Goal: Connect with others: Connect with other users

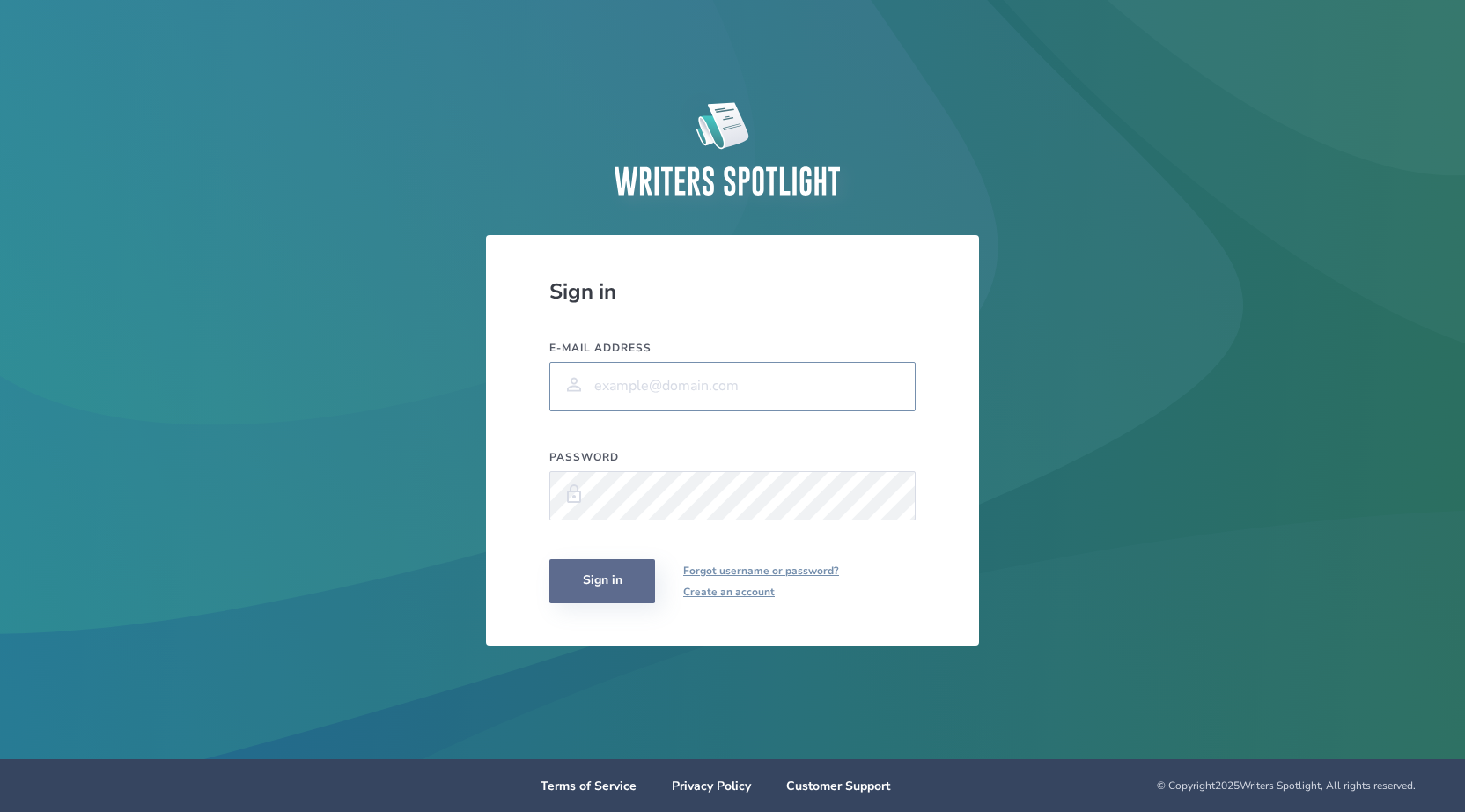
type input "[PERSON_NAME][EMAIL_ADDRESS][PERSON_NAME][PERSON_NAME][DOMAIN_NAME]"
click at [586, 582] on button "Sign in" at bounding box center [602, 581] width 106 height 44
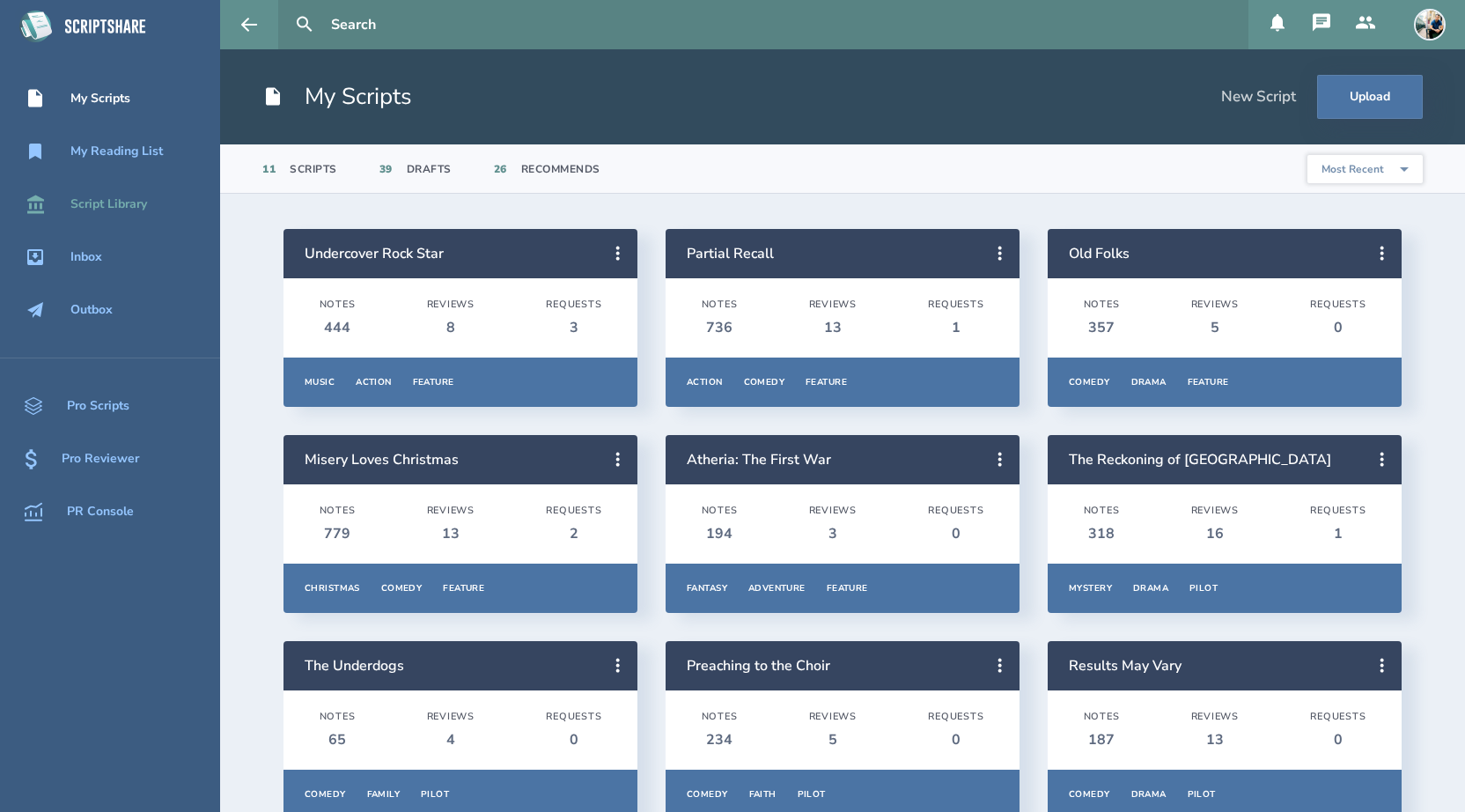
click at [92, 204] on div "Script Library" at bounding box center [109, 204] width 77 height 14
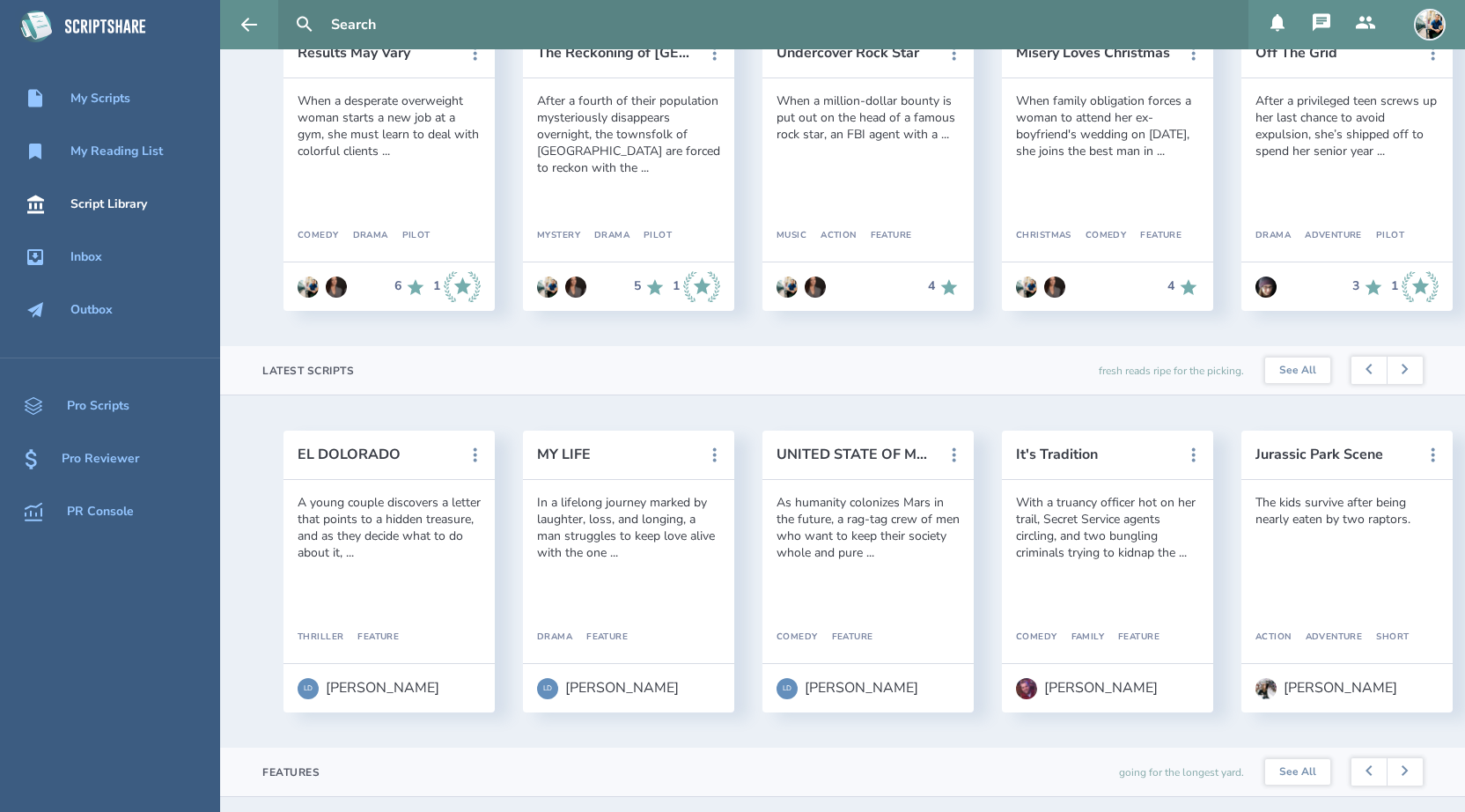
scroll to position [286, 0]
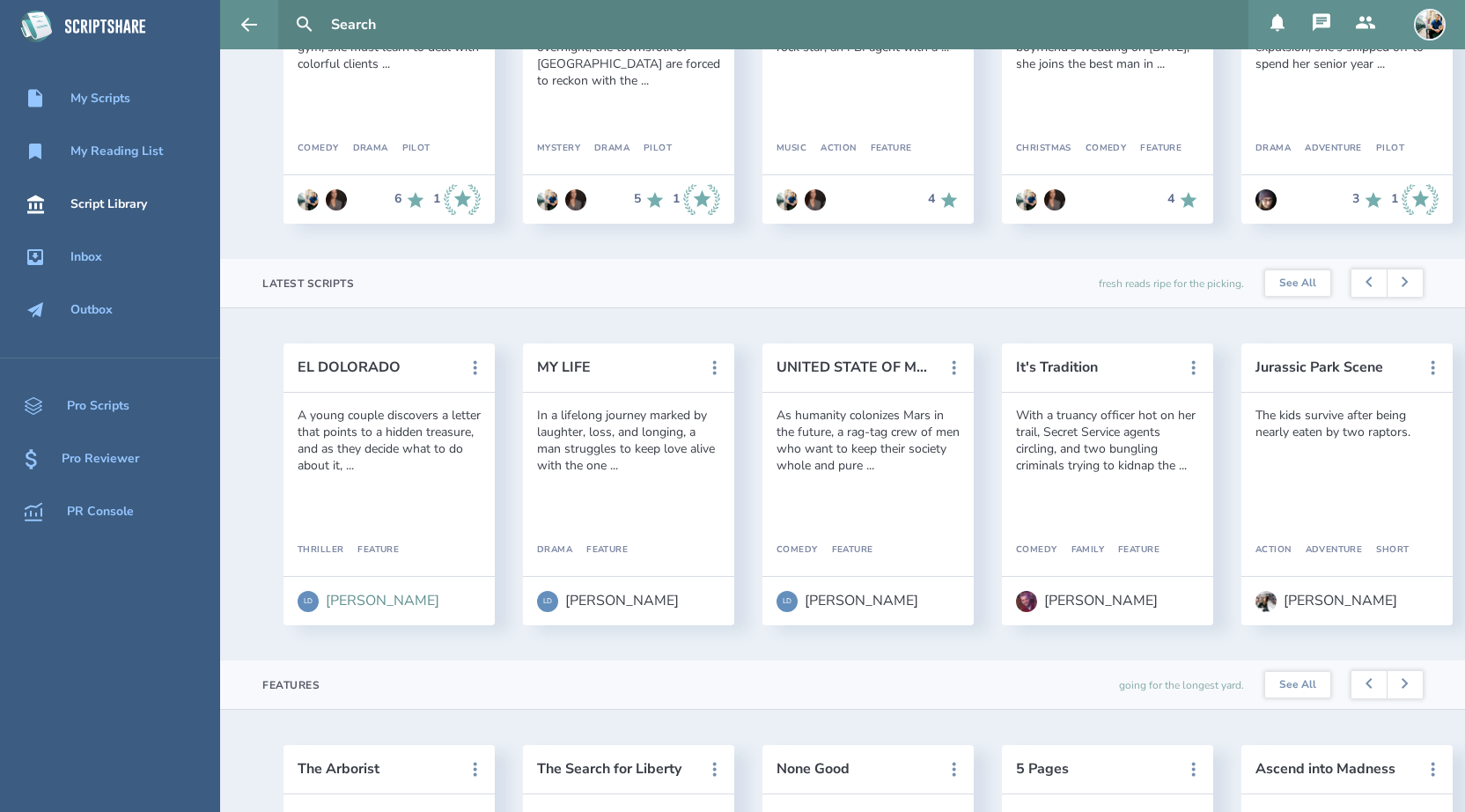
click at [342, 594] on div "[PERSON_NAME]" at bounding box center [382, 601] width 114 height 16
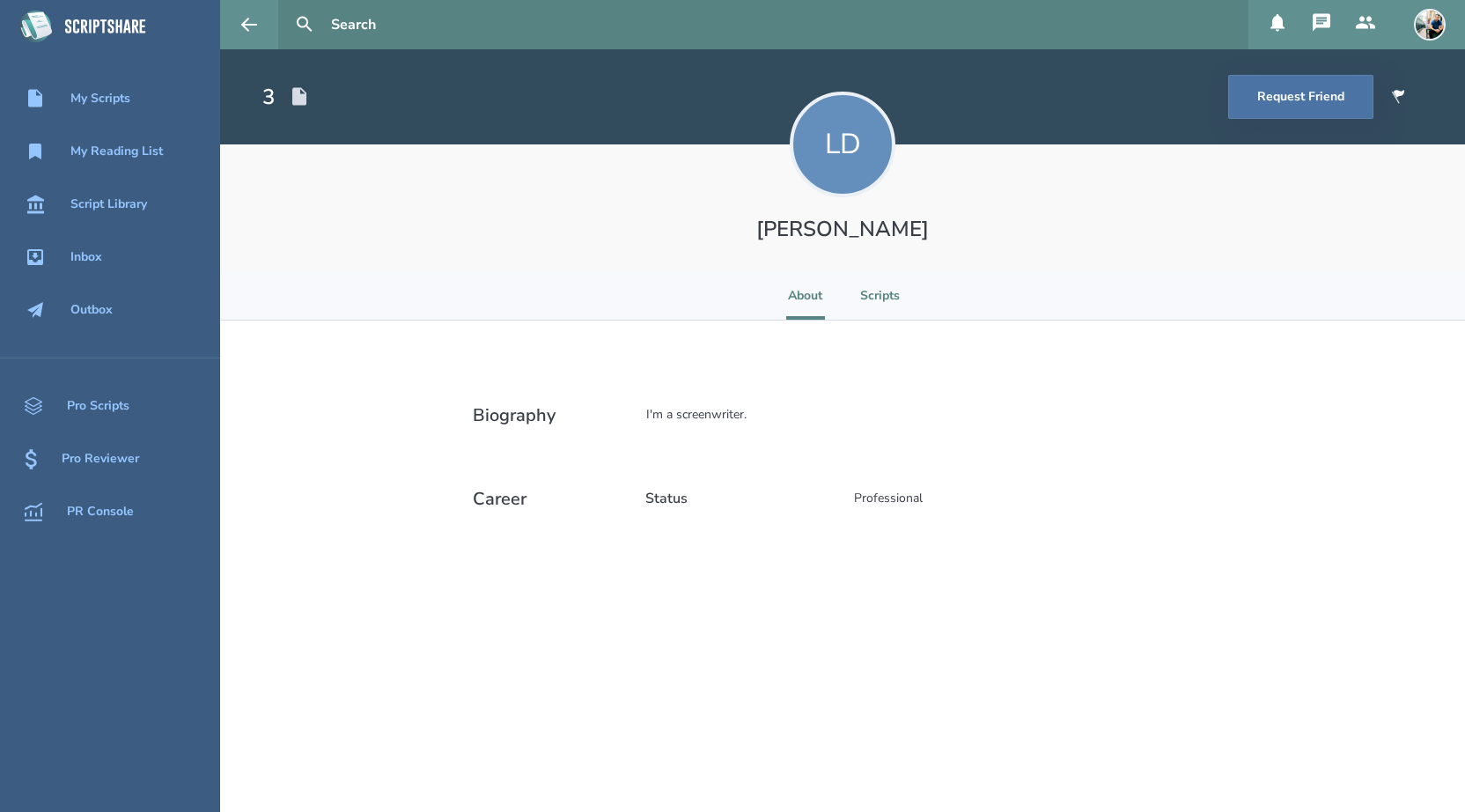
click at [882, 301] on li "Scripts" at bounding box center [880, 294] width 40 height 48
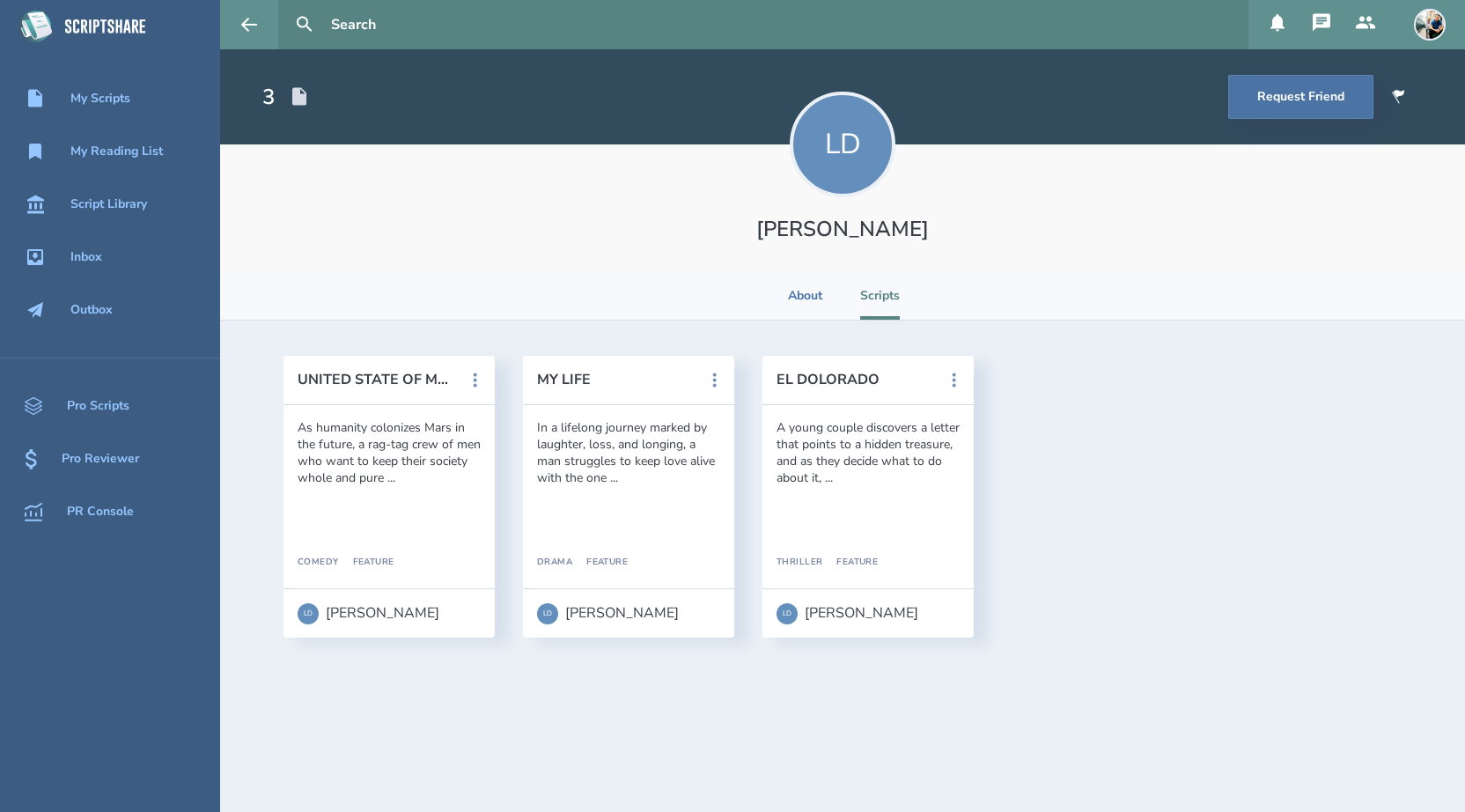
click at [401, 33] on input "text" at bounding box center [782, 25] width 917 height 49
type input "[PERSON_NAME]"
click at [285, 5] on button at bounding box center [304, 24] width 39 height 39
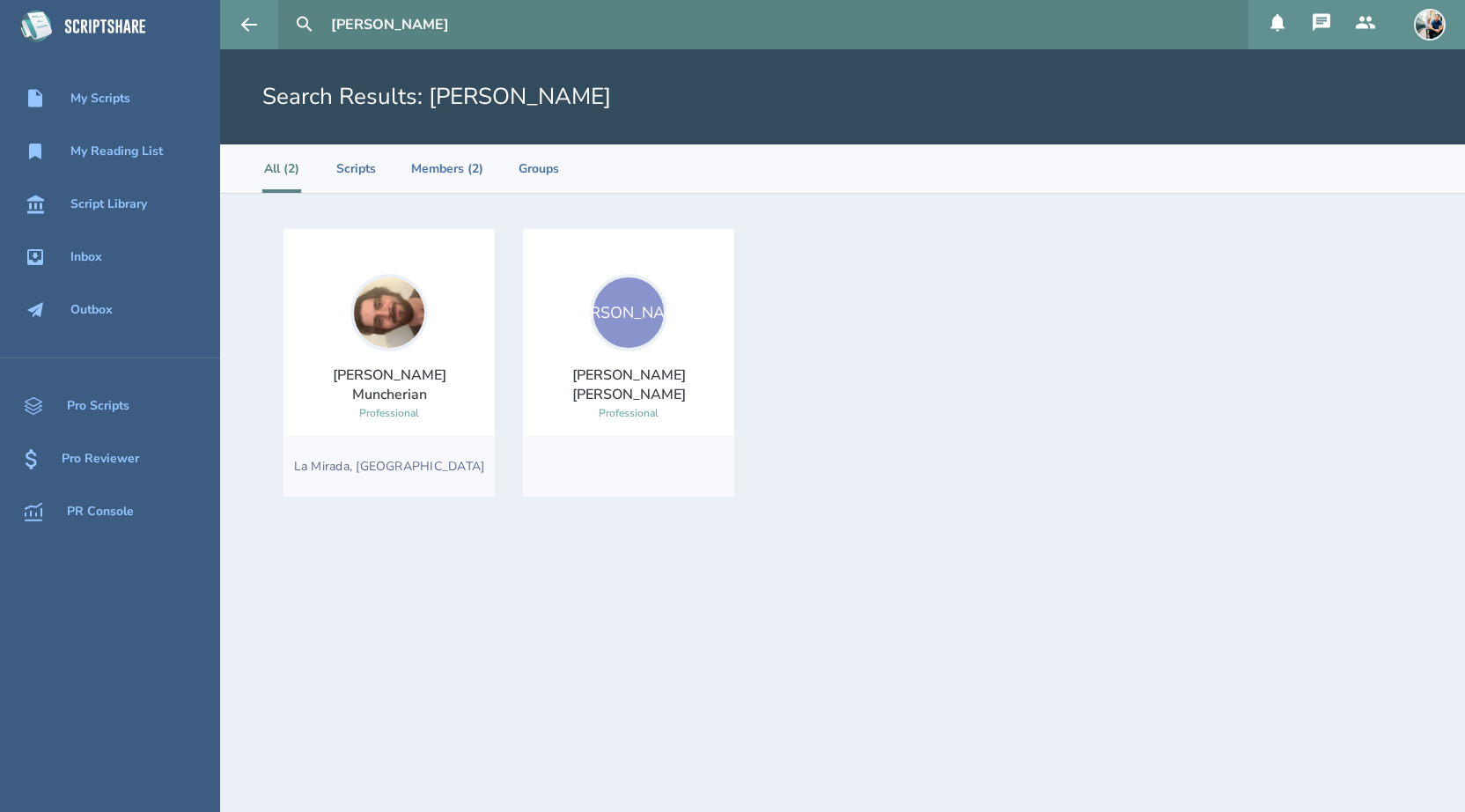
click at [613, 321] on div "[PERSON_NAME]" at bounding box center [628, 312] width 77 height 77
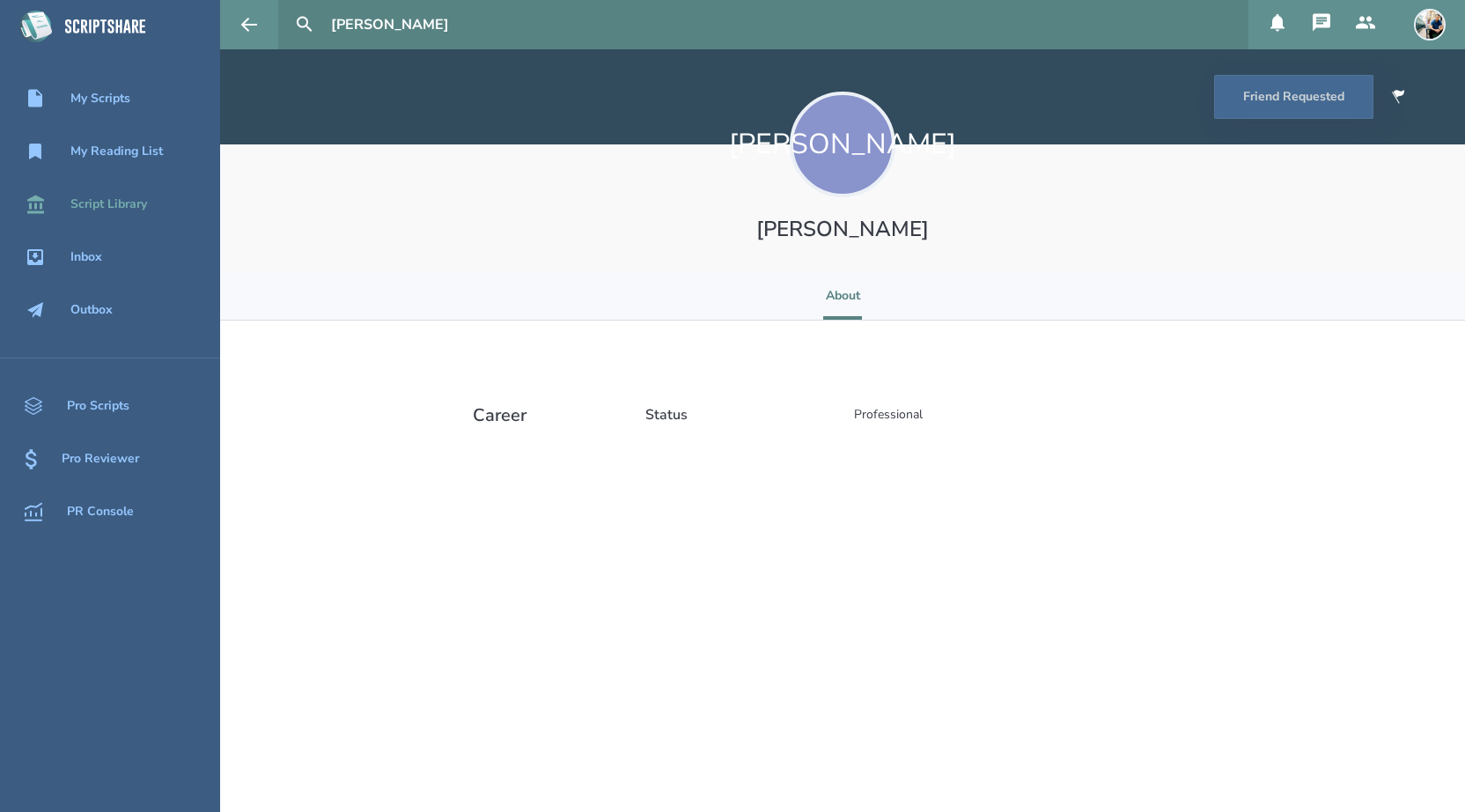
click at [125, 214] on div "Script Library" at bounding box center [110, 203] width 220 height 21
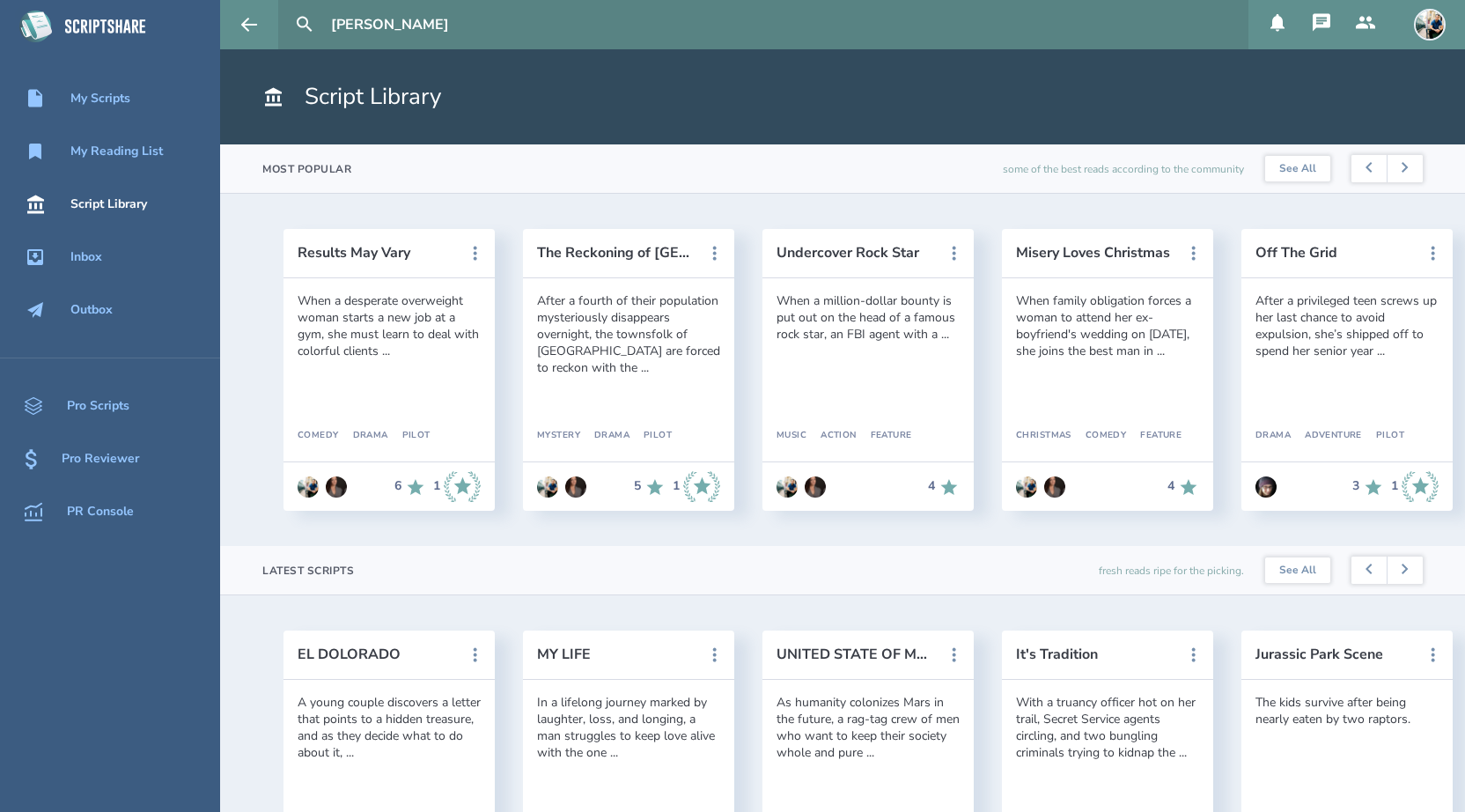
scroll to position [300, 0]
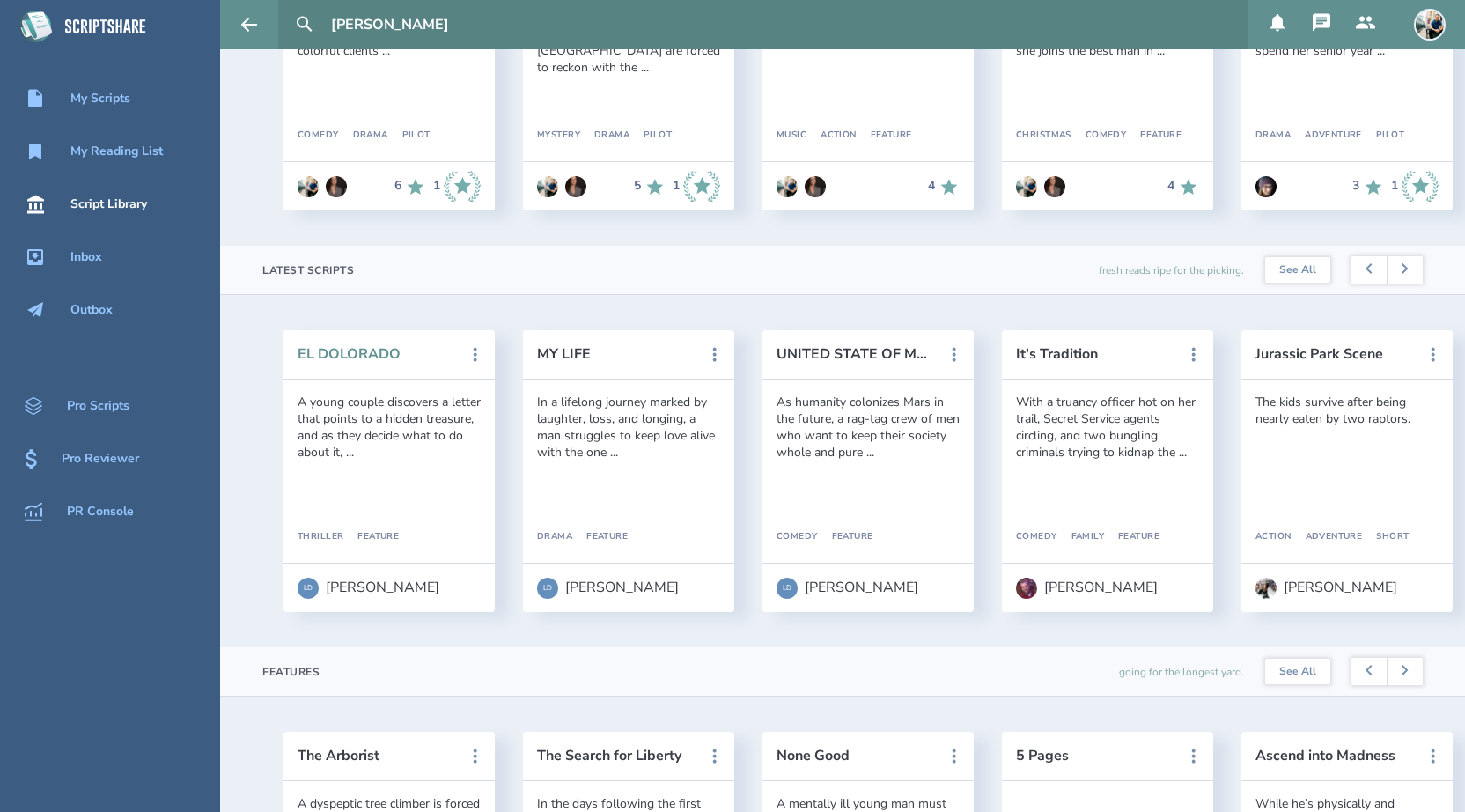
click at [353, 360] on button "EL DOLORADO" at bounding box center [376, 354] width 158 height 16
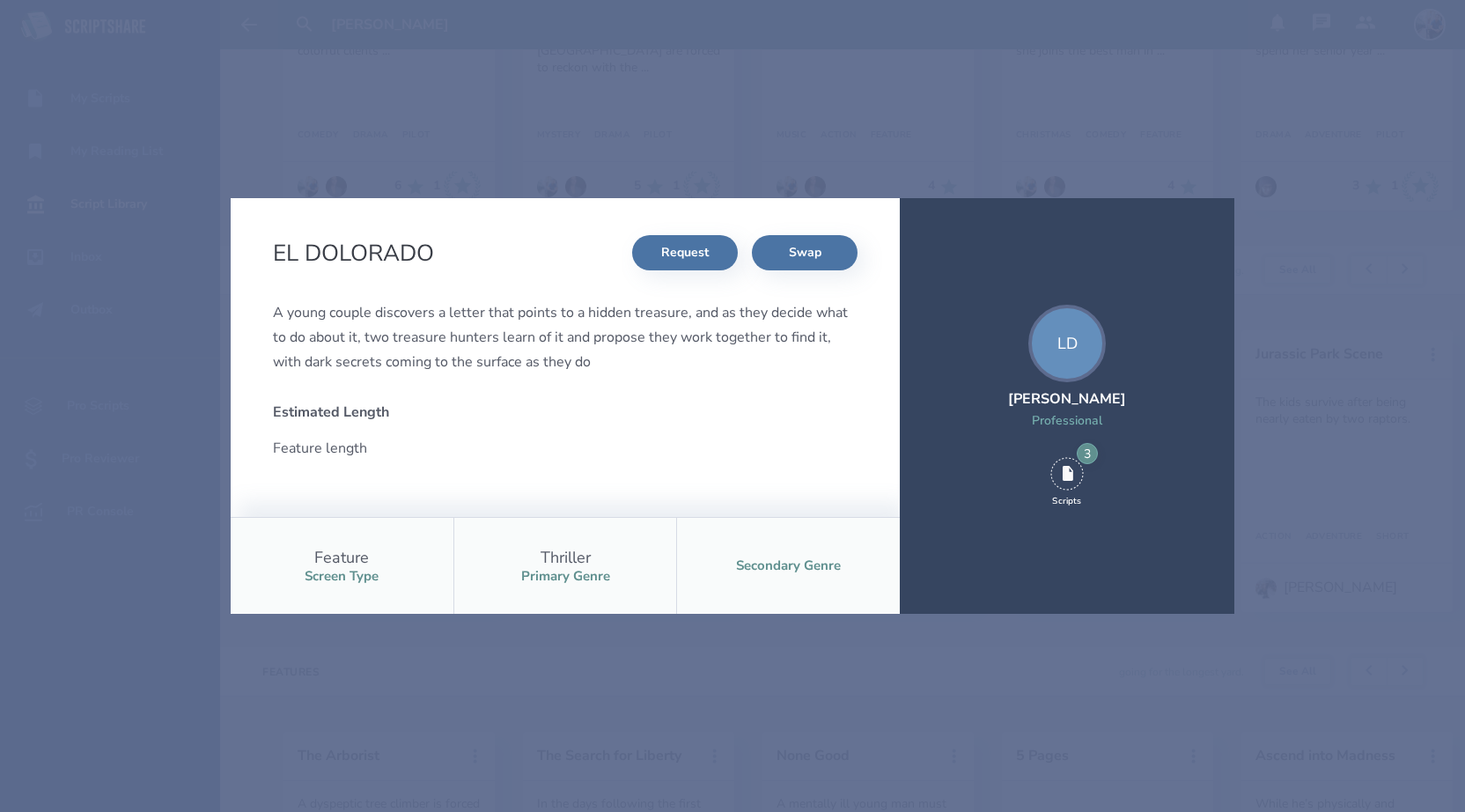
click at [549, 159] on div "EL DOLORADO Request Swap A young couple discovers a letter that points to a hid…" at bounding box center [732, 406] width 1465 height 812
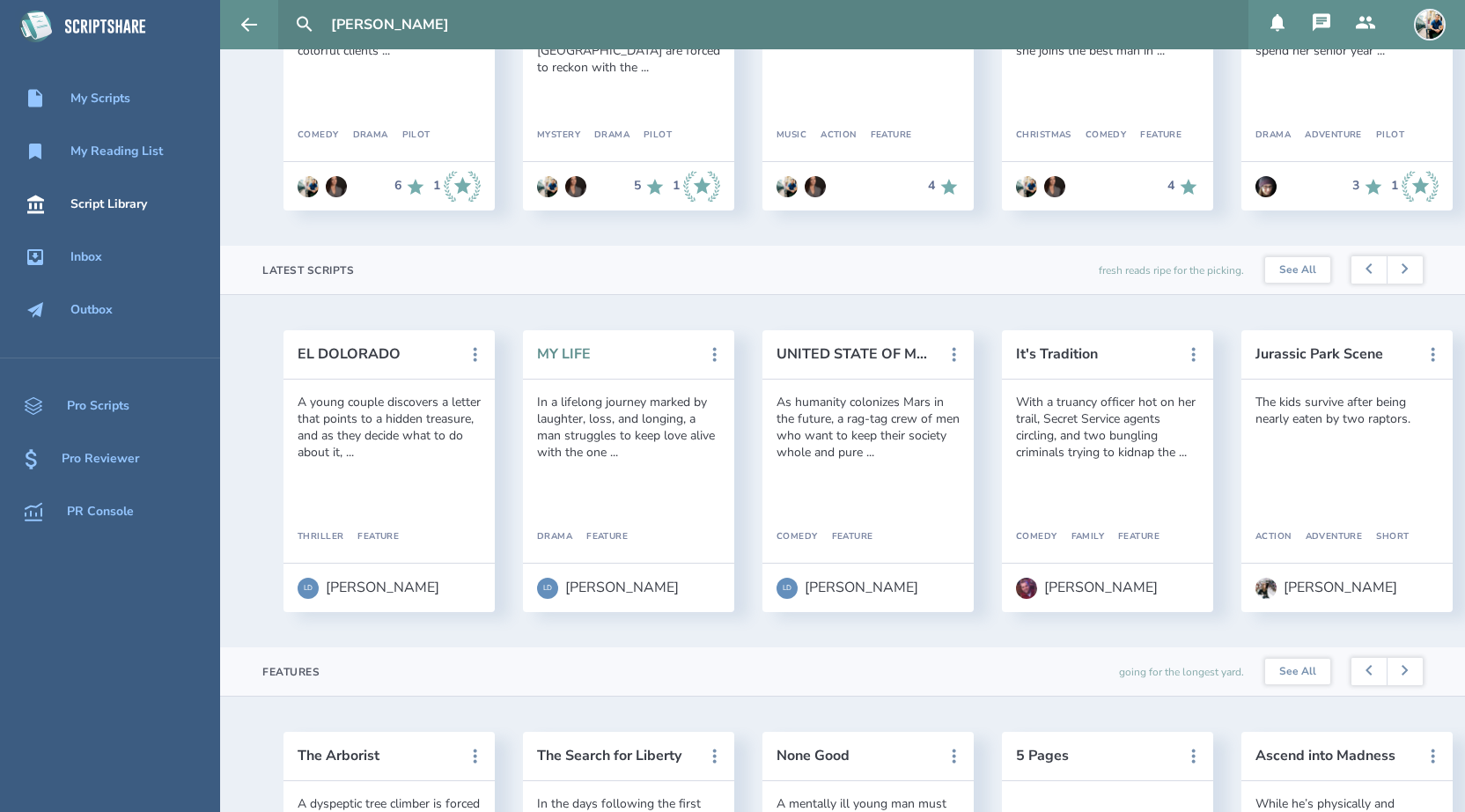
click at [576, 356] on button "MY LIFE" at bounding box center [616, 354] width 158 height 16
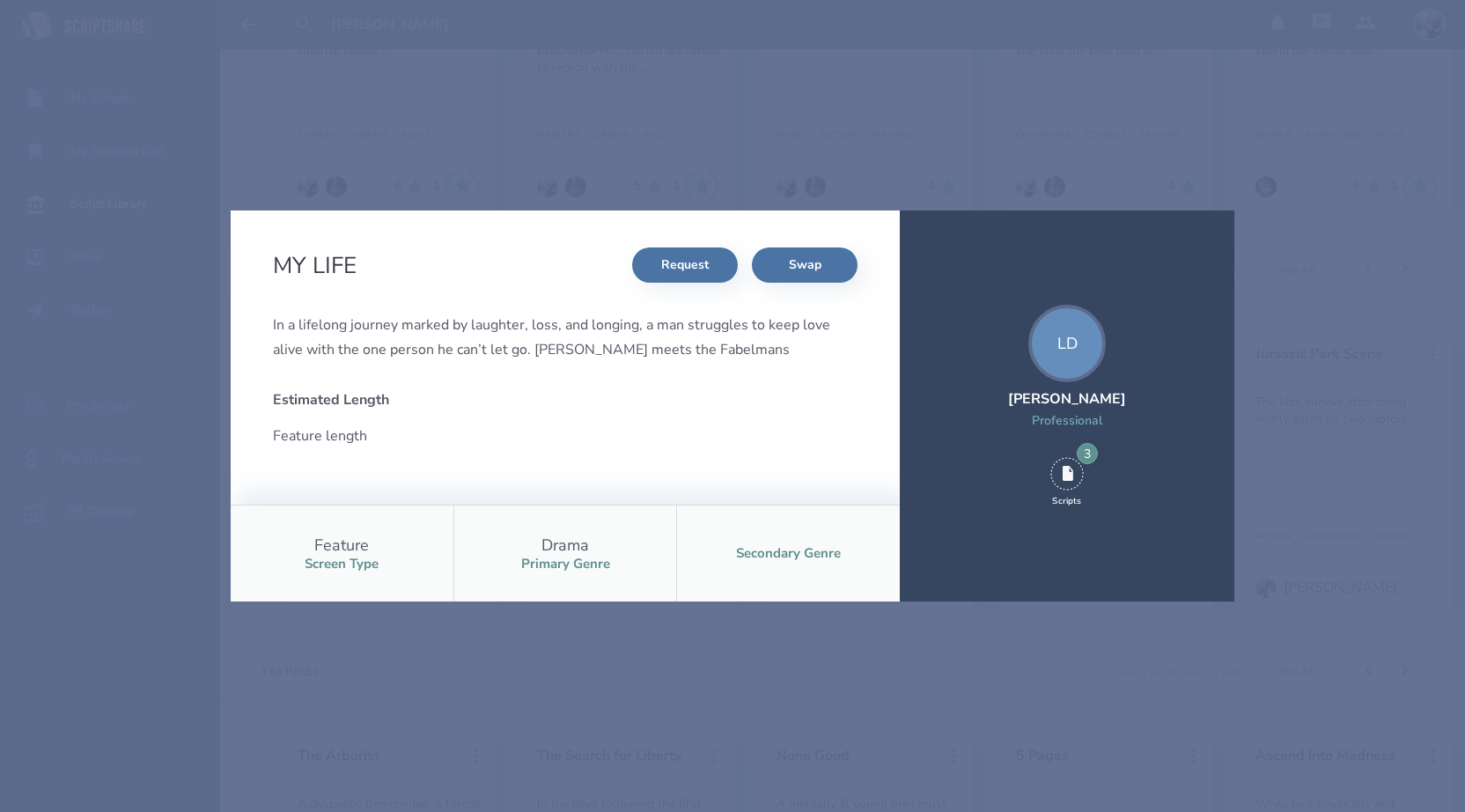
click at [543, 175] on div "MY LIFE Request Swap In a lifelong journey marked by laughter, loss, and longin…" at bounding box center [732, 406] width 1465 height 812
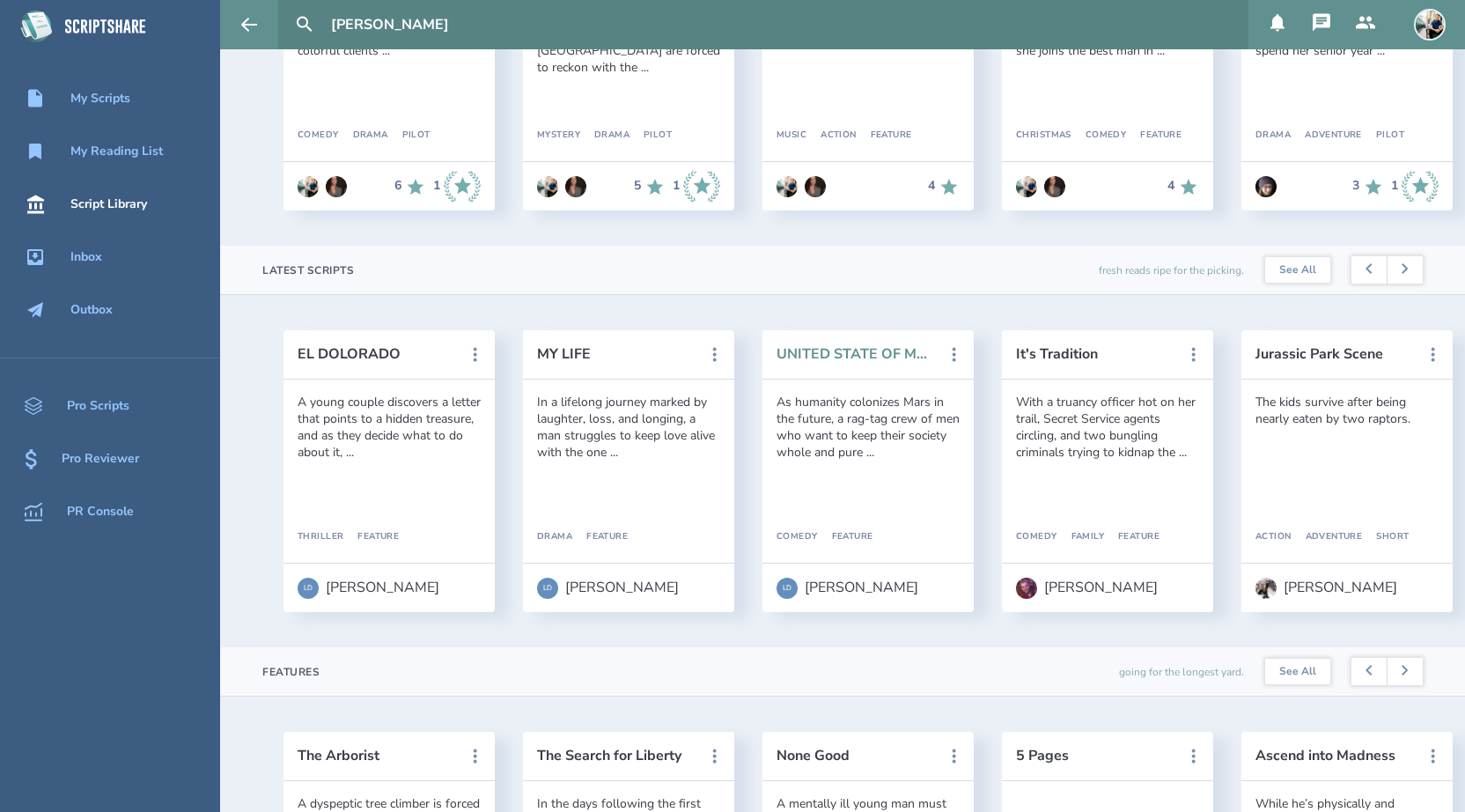
click at [828, 346] on button "UNITED STATE OF MARS" at bounding box center [855, 354] width 158 height 16
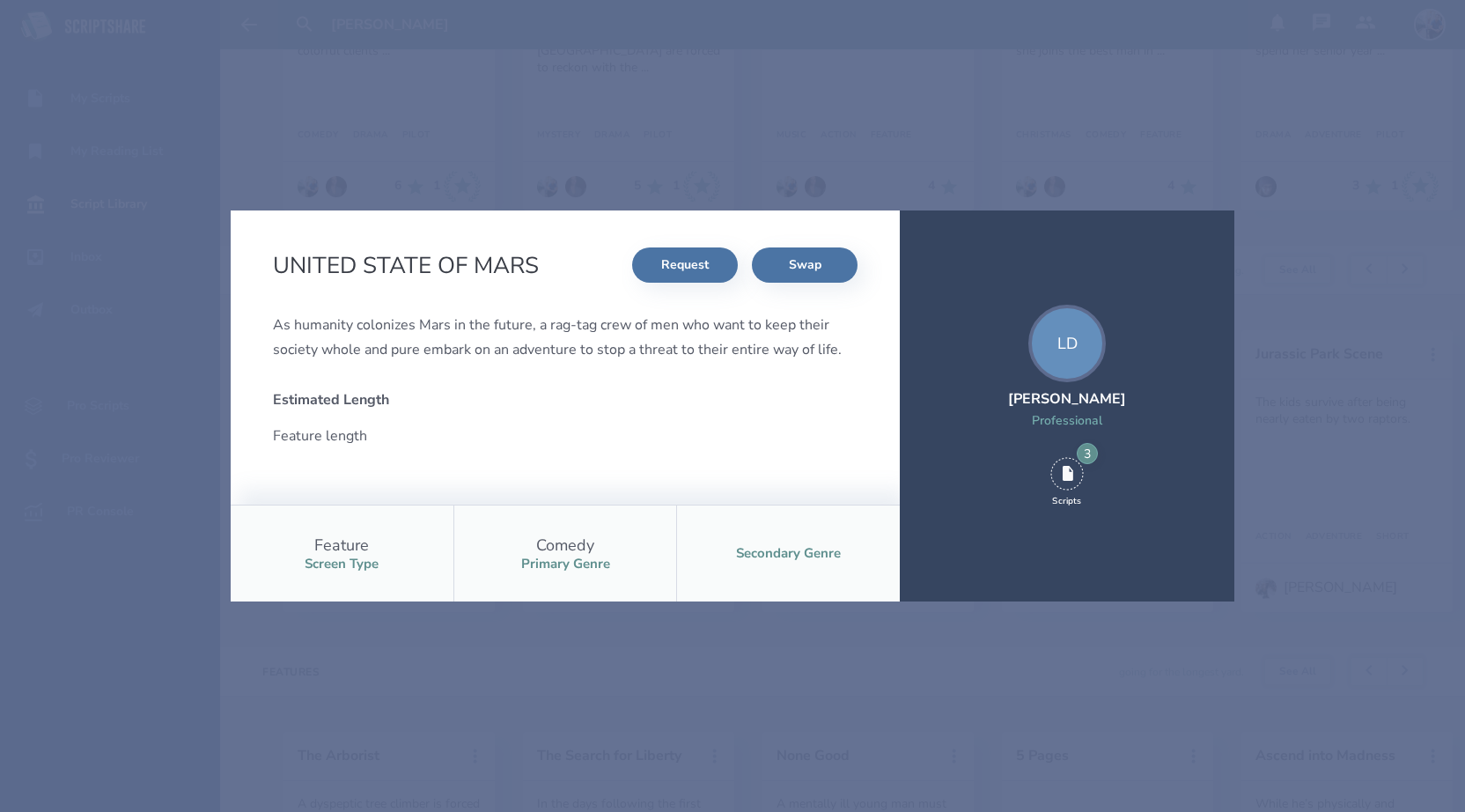
click at [584, 191] on div "UNITED STATE OF MARS Request Swap As humanity colonizes Mars in the future, a r…" at bounding box center [732, 406] width 1465 height 812
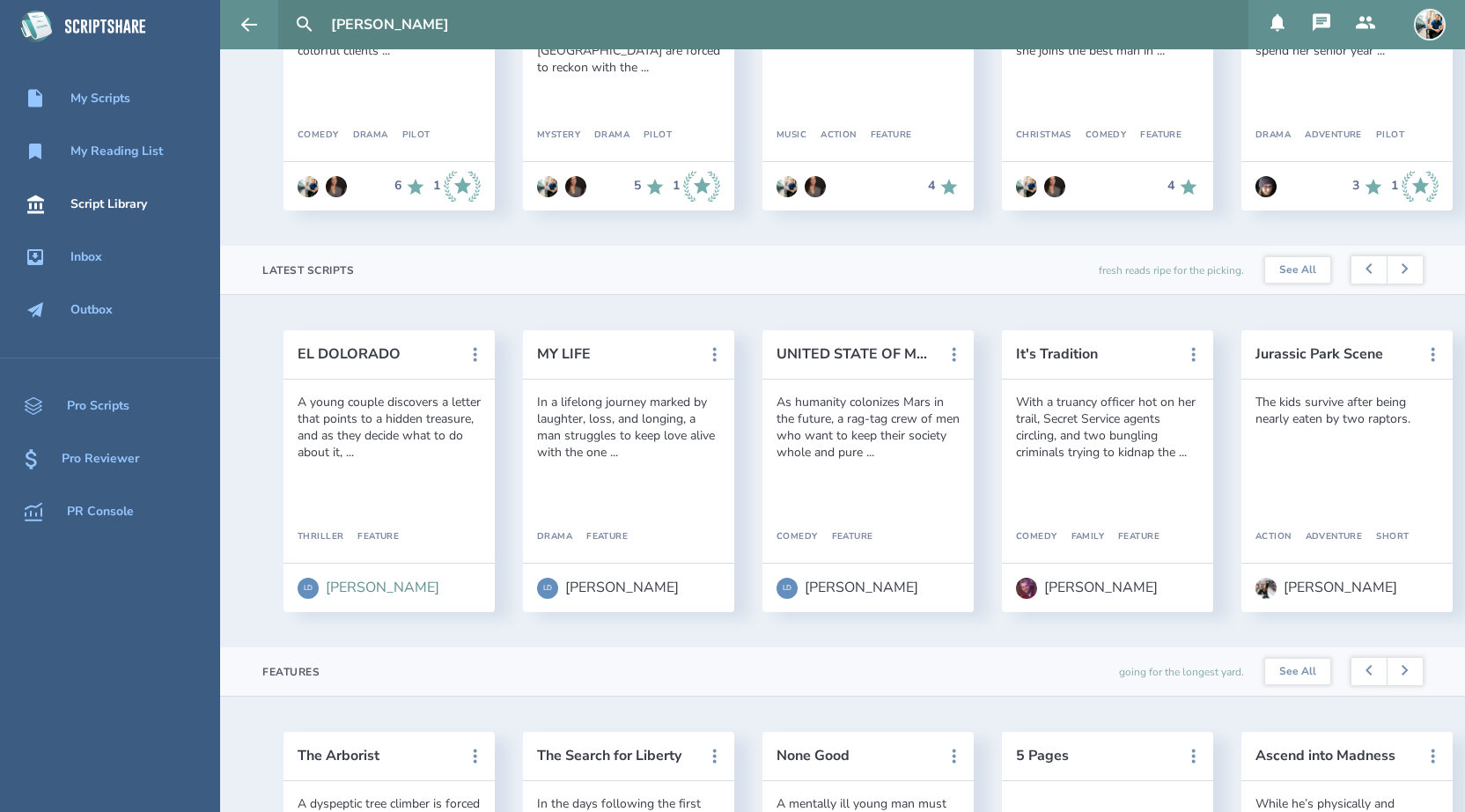
click at [359, 588] on div "[PERSON_NAME]" at bounding box center [382, 587] width 114 height 16
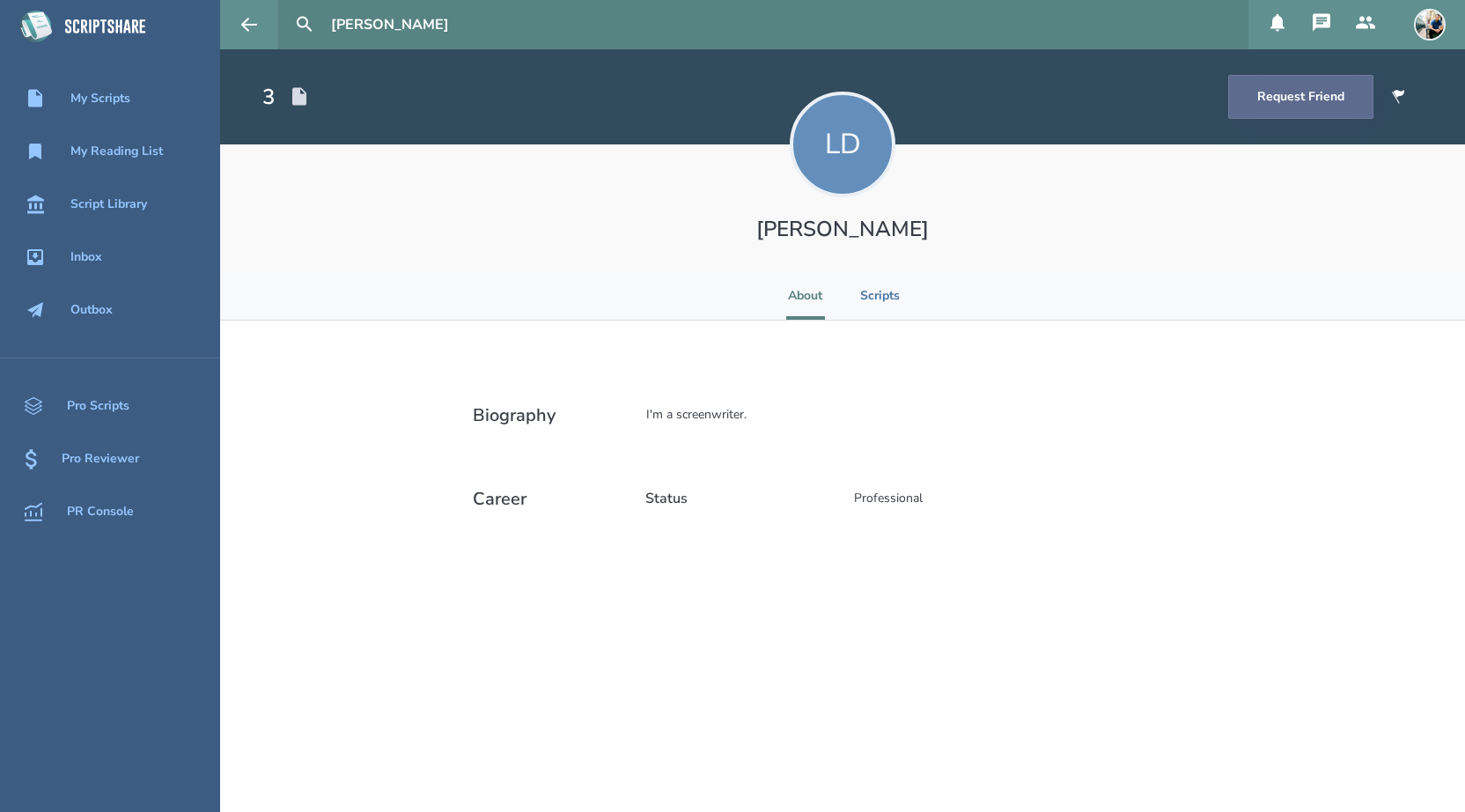
click at [1300, 114] on button "Request Friend" at bounding box center [1300, 97] width 145 height 44
click at [130, 206] on div "Script Library" at bounding box center [109, 204] width 77 height 14
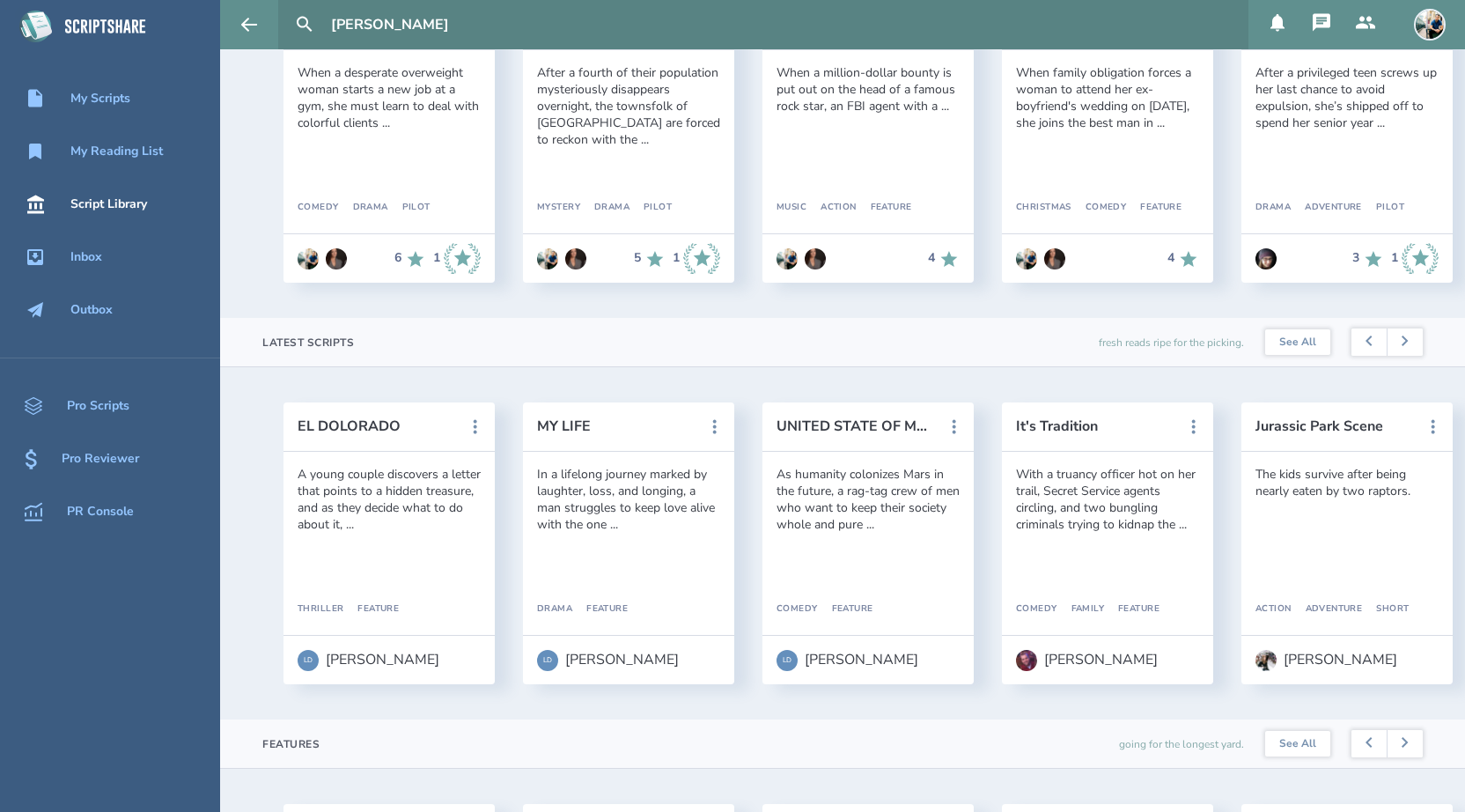
scroll to position [229, 0]
click at [354, 652] on div "[PERSON_NAME]" at bounding box center [382, 658] width 114 height 16
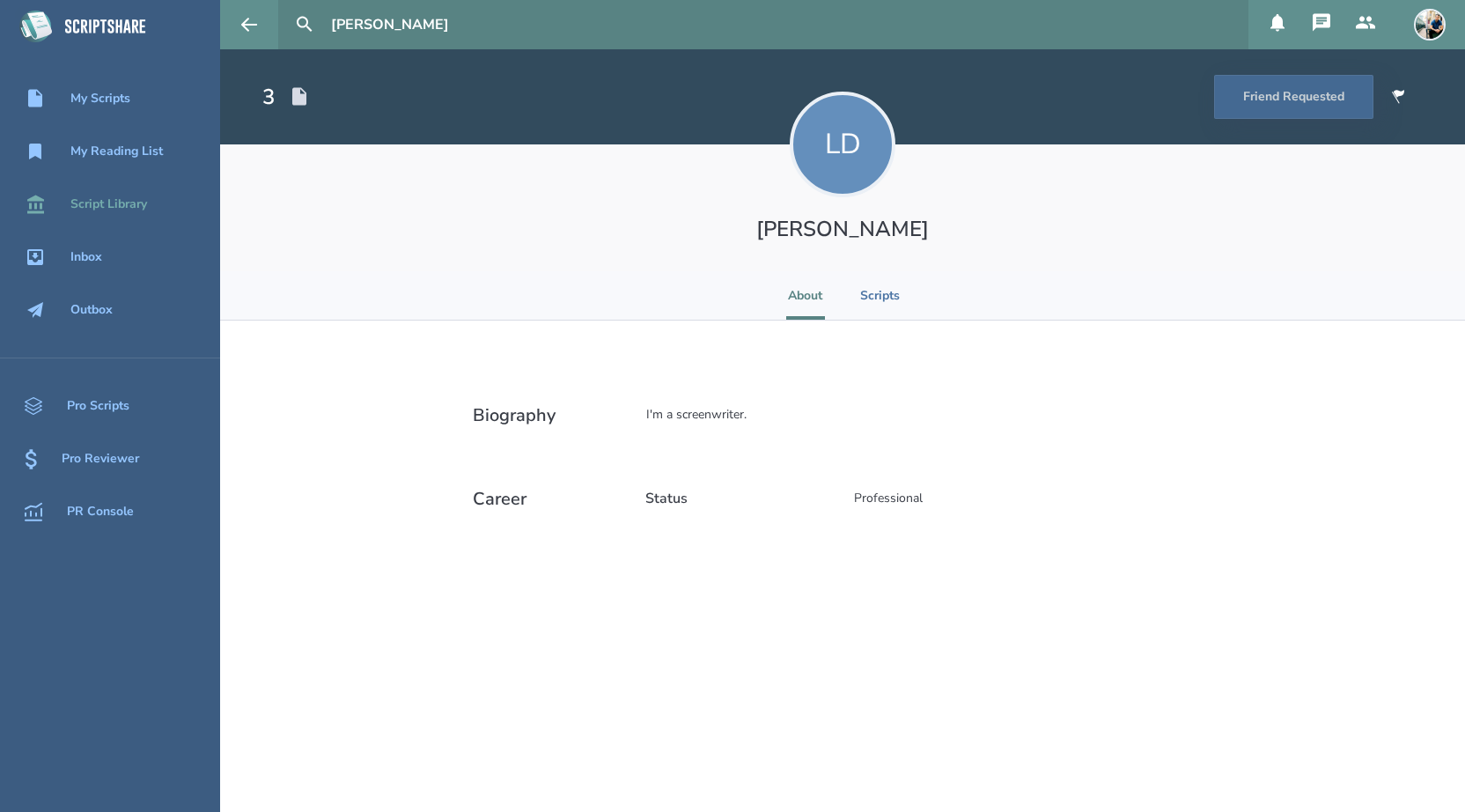
click at [97, 202] on div "Script Library" at bounding box center [109, 204] width 77 height 14
